Goal: Navigation & Orientation: Find specific page/section

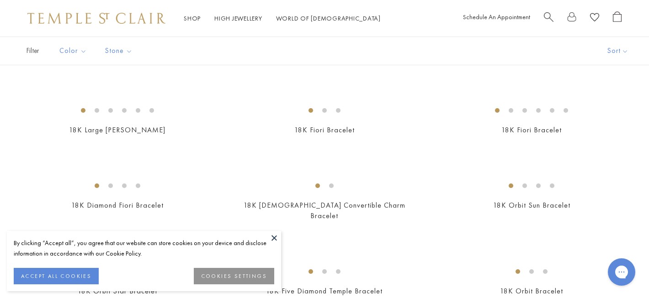
click at [274, 234] on button at bounding box center [274, 238] width 14 height 14
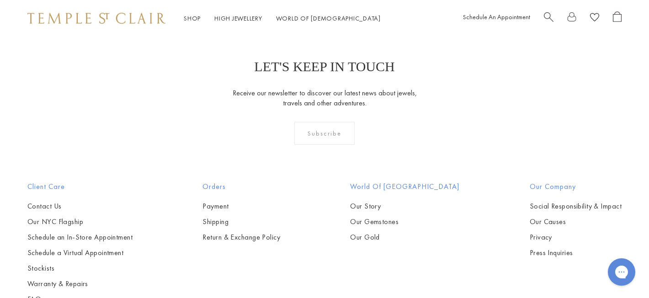
scroll to position [963, 0]
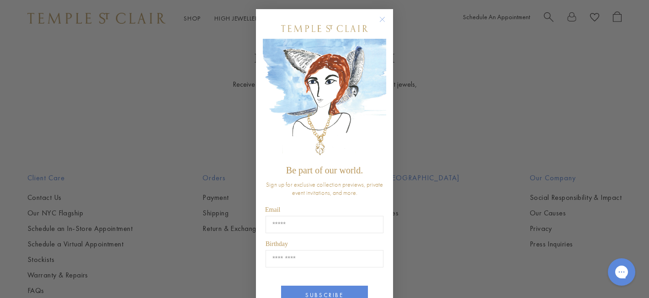
click at [385, 21] on circle "Close dialog" at bounding box center [382, 19] width 11 height 11
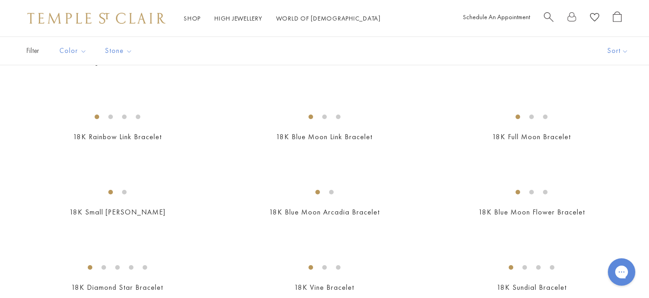
scroll to position [573, 0]
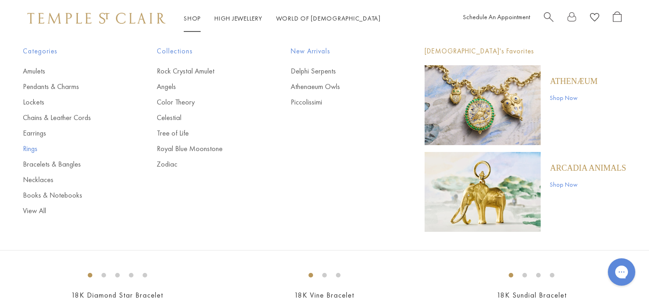
click at [31, 148] on link "Rings" at bounding box center [71, 149] width 97 height 10
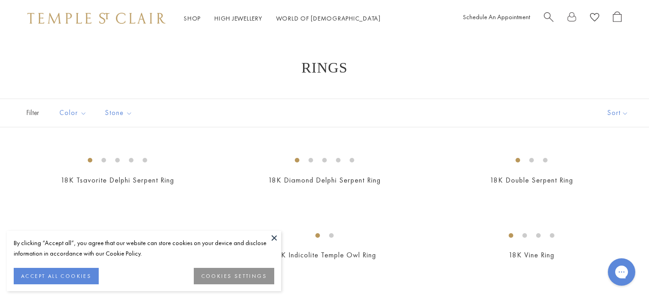
click at [271, 239] on button at bounding box center [274, 238] width 14 height 14
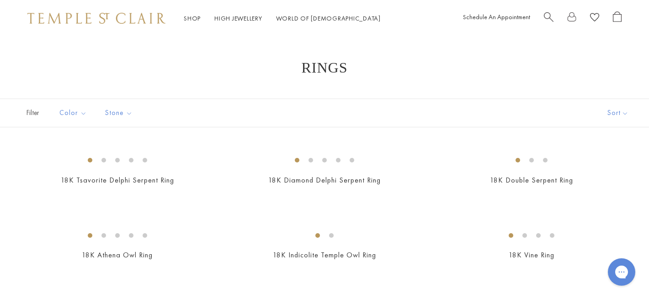
click at [121, 21] on img at bounding box center [96, 18] width 138 height 11
